Goal: Information Seeking & Learning: Check status

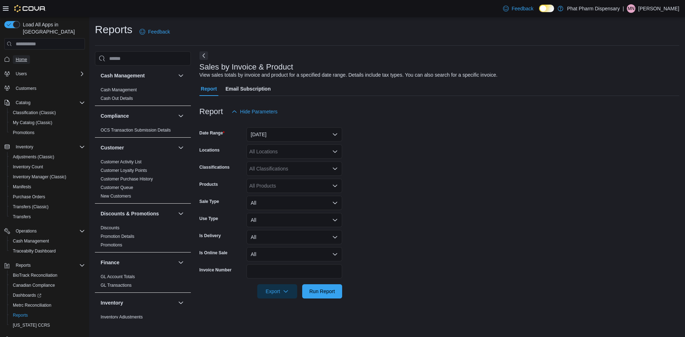
click at [26, 57] on span "Home" at bounding box center [21, 60] width 11 height 6
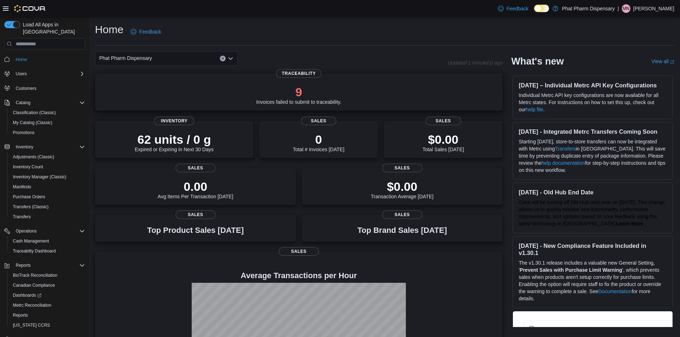
click at [313, 99] on div "9 Invoices failed to submit to traceability." at bounding box center [298, 95] width 85 height 20
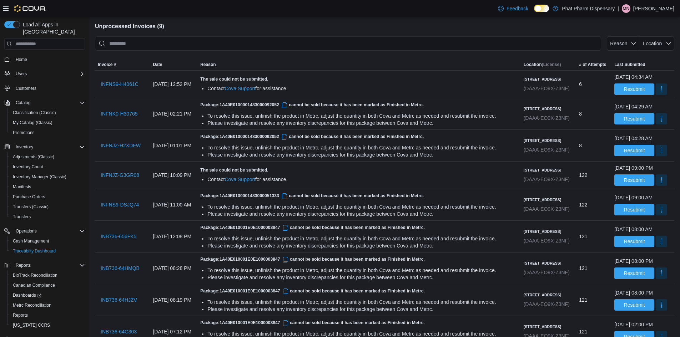
scroll to position [71, 0]
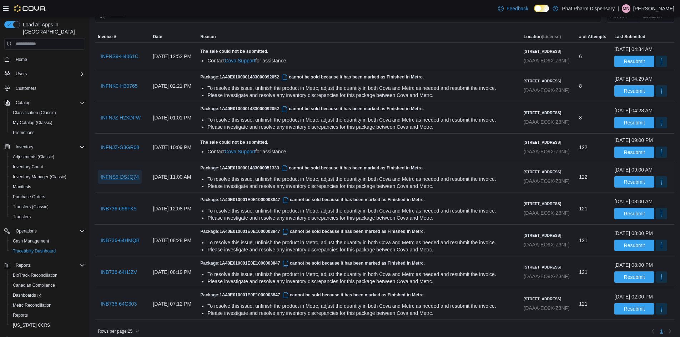
click at [121, 184] on span "INFNS9-DSJQ74" at bounding box center [120, 177] width 38 height 14
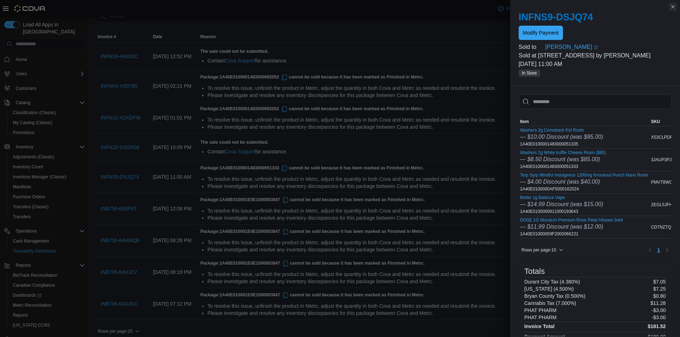
click at [673, 6] on button "Close this dialog" at bounding box center [673, 6] width 9 height 9
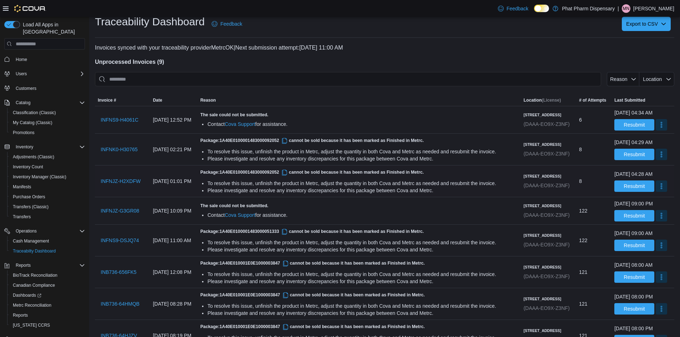
scroll to position [0, 0]
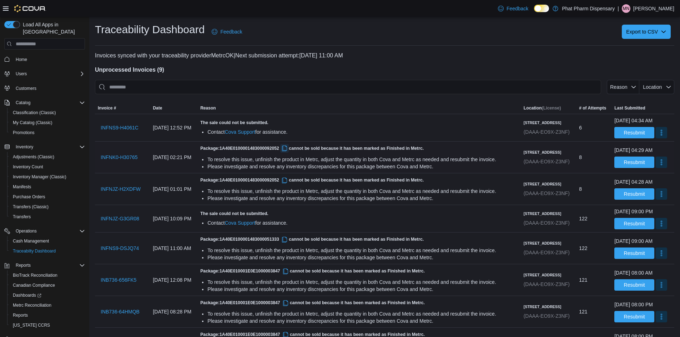
click at [289, 148] on button "button" at bounding box center [284, 148] width 9 height 9
click at [123, 125] on span "INFNS9-H4061C" at bounding box center [120, 127] width 38 height 7
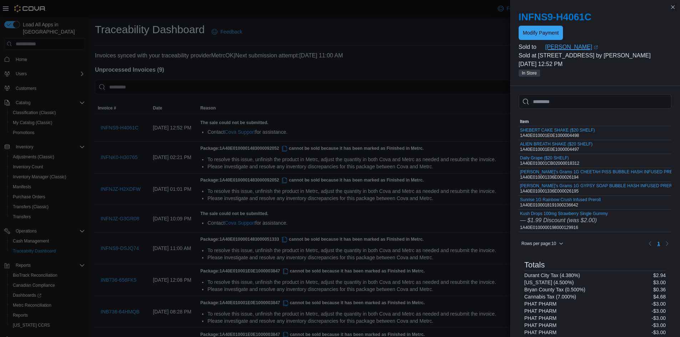
click at [568, 47] on link "Fate Cooper (opens in a new tab or window)" at bounding box center [608, 47] width 126 height 9
click at [460, 59] on p "Invoices synced with your traceability provider MetrcOK | Next submission attem…" at bounding box center [384, 55] width 579 height 9
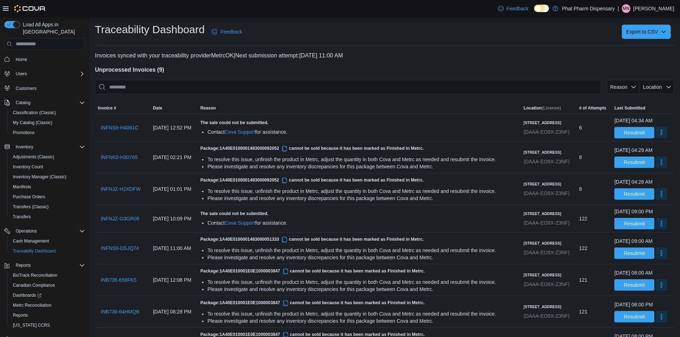
click at [656, 134] on button "More" at bounding box center [661, 132] width 11 height 11
click at [663, 148] on span "Mark as Resolved" at bounding box center [649, 150] width 40 height 7
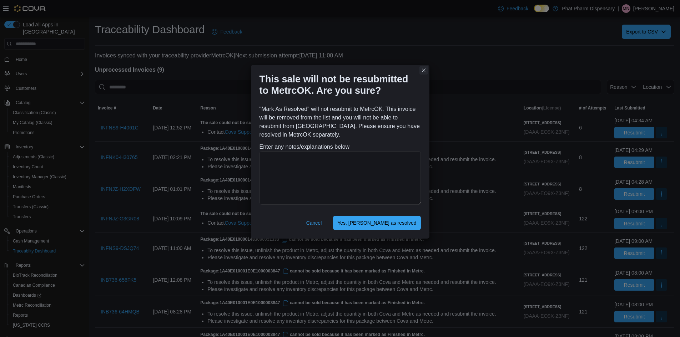
click at [423, 70] on button "Closes this modal window" at bounding box center [423, 70] width 9 height 9
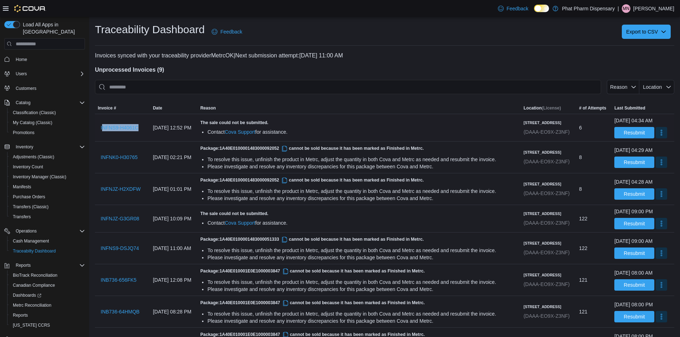
drag, startPoint x: 102, startPoint y: 138, endPoint x: 151, endPoint y: 123, distance: 50.8
click at [151, 123] on tr "Invoice # INFNS9-H4061C Date August 09, 2025 at 12:52 PM Reason The sale could …" at bounding box center [384, 127] width 579 height 27
drag, startPoint x: 145, startPoint y: 136, endPoint x: 222, endPoint y: 99, distance: 85.1
click at [222, 99] on div at bounding box center [384, 98] width 579 height 9
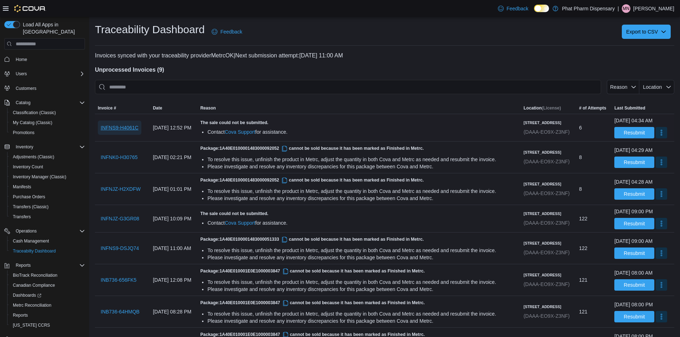
click at [122, 128] on span "INFNS9-H4061C" at bounding box center [120, 127] width 38 height 7
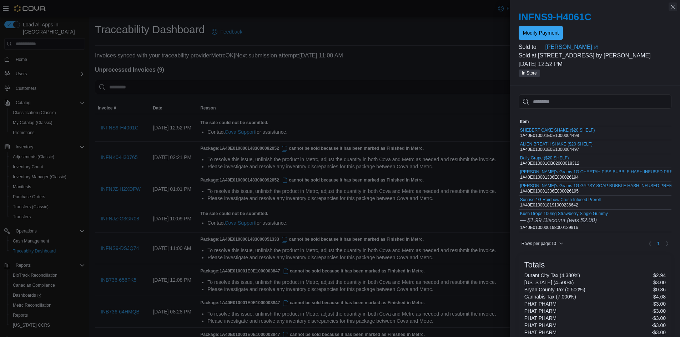
click at [674, 6] on button "Close this dialog" at bounding box center [673, 6] width 9 height 9
